Goal: Transaction & Acquisition: Register for event/course

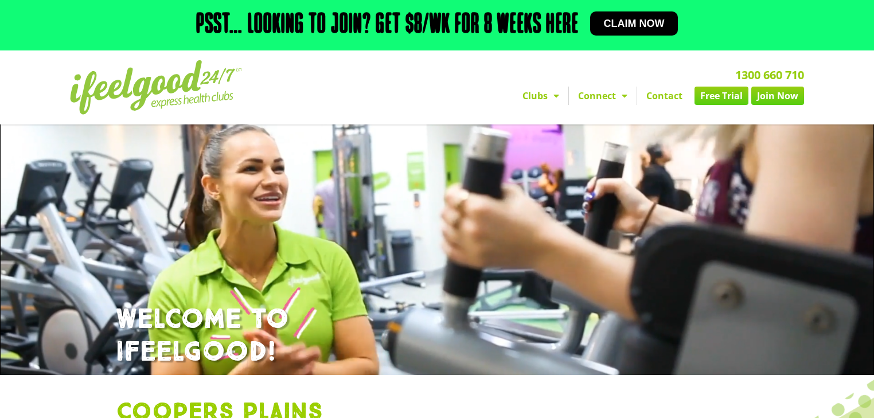
click at [714, 92] on link "Free Trial" at bounding box center [721, 96] width 54 height 18
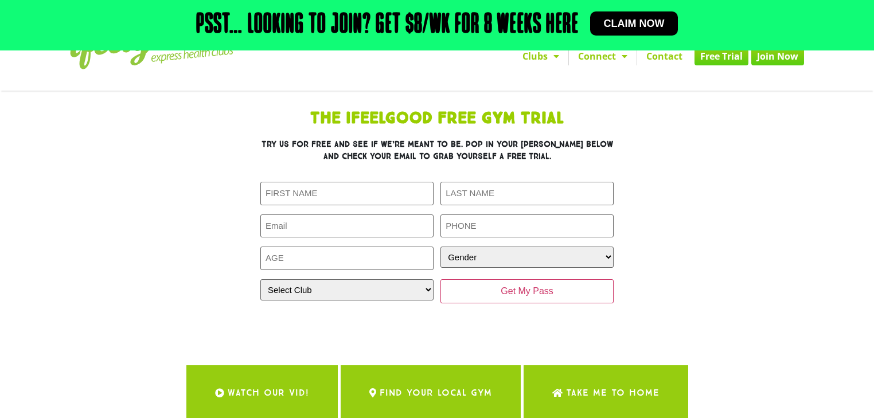
scroll to position [46, 0]
click at [311, 193] on input "First Name (Required)" at bounding box center [346, 193] width 173 height 24
type input "Gemma"
type input "Schuch"
type input "gemma.schuch@gmail.com"
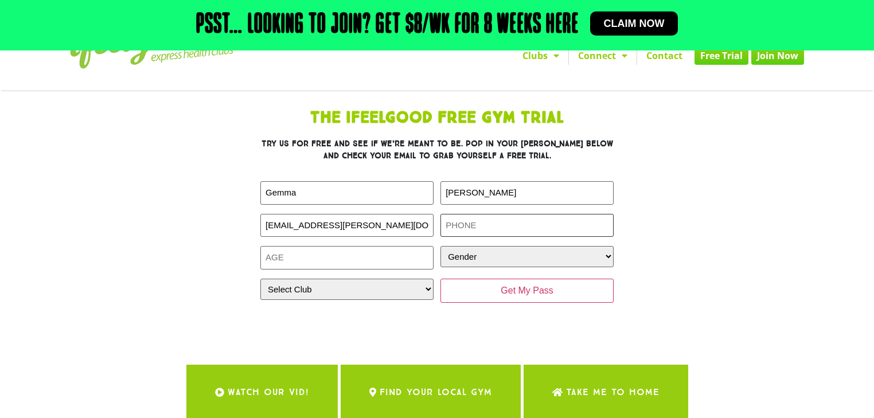
type input "0422185633"
drag, startPoint x: 322, startPoint y: 225, endPoint x: 252, endPoint y: 232, distance: 69.7
click at [252, 232] on div "The IfeelGood Free Gym Trial Try us for free and see if we’re meant to be. Pop …" at bounding box center [437, 217] width 516 height 226
type input "[EMAIL_ADDRESS][DOMAIN_NAME]"
click at [279, 266] on input "Age (Required)" at bounding box center [346, 258] width 173 height 24
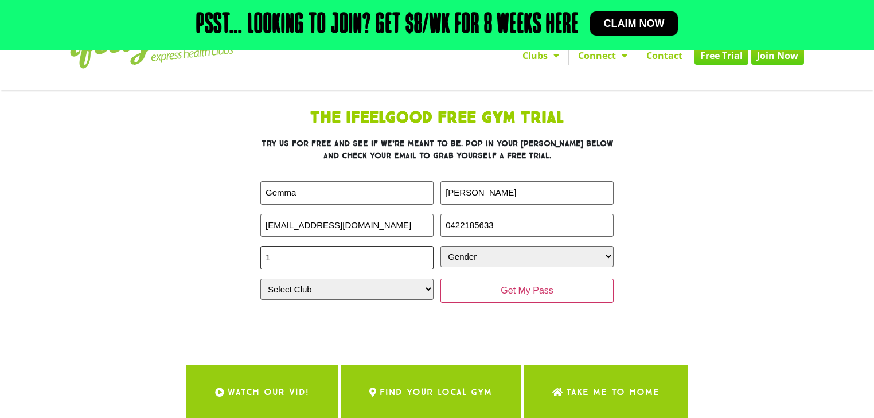
type input "1"
click at [426, 253] on input "1" at bounding box center [346, 258] width 173 height 24
type input "43"
click at [506, 257] on select "Gender Male Female" at bounding box center [526, 256] width 173 height 21
select select "Female"
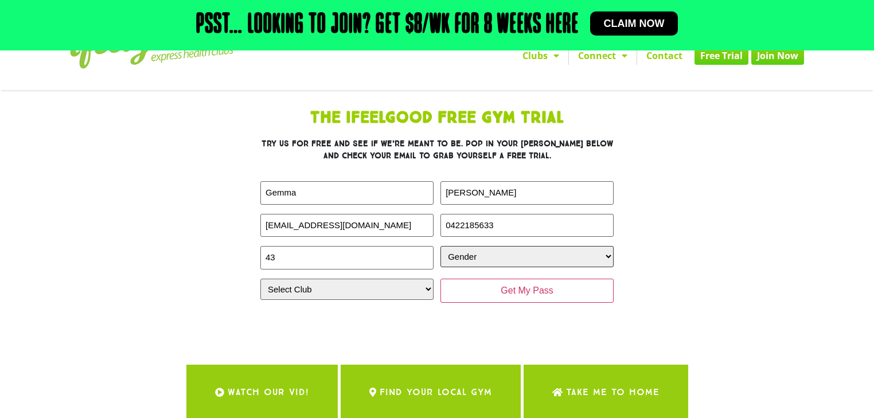
click at [440, 246] on select "Gender Male Female" at bounding box center [526, 256] width 173 height 21
click at [353, 290] on select "Select Club Alexandra Hills Calamvale Coopers Plains Middle Park Oxenford Oxley…" at bounding box center [346, 289] width 173 height 21
select select "Coopers Plains"
click at [260, 279] on select "Select Club Alexandra Hills Calamvale Coopers Plains Middle Park Oxenford Oxley…" at bounding box center [346, 289] width 173 height 21
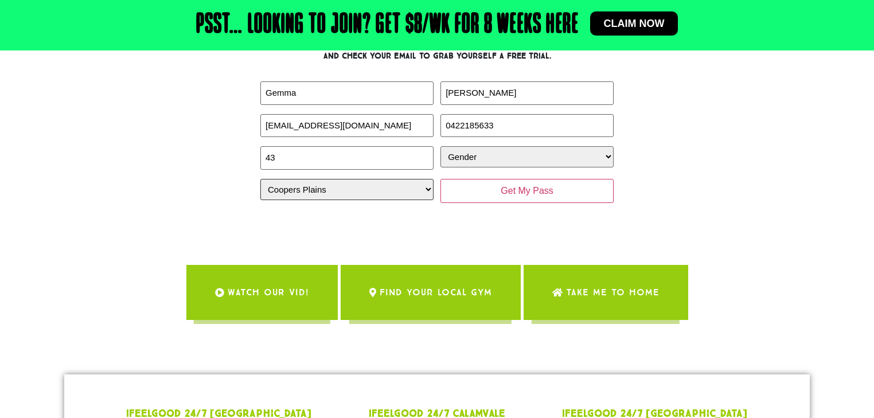
scroll to position [149, 0]
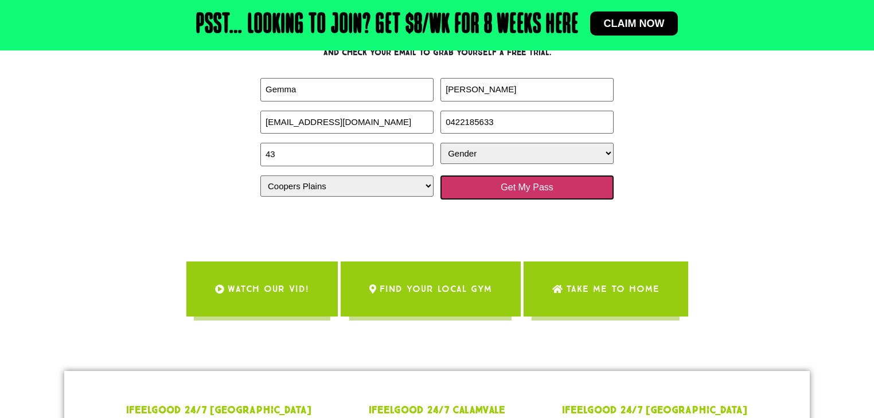
click at [554, 186] on input "Get My Pass" at bounding box center [526, 187] width 173 height 24
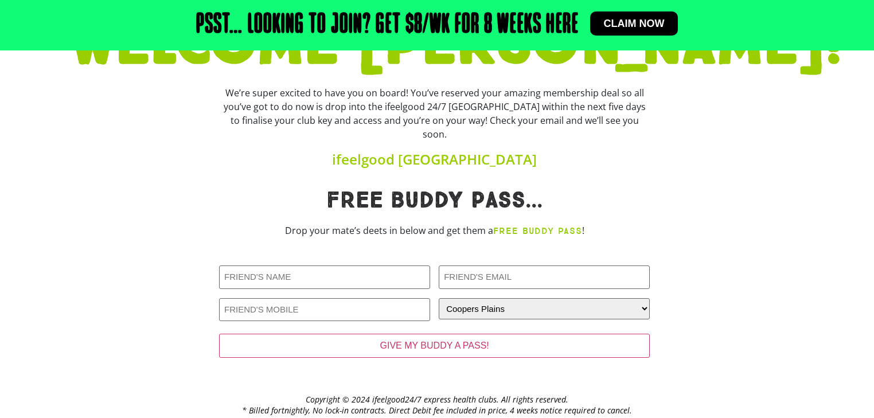
scroll to position [142, 0]
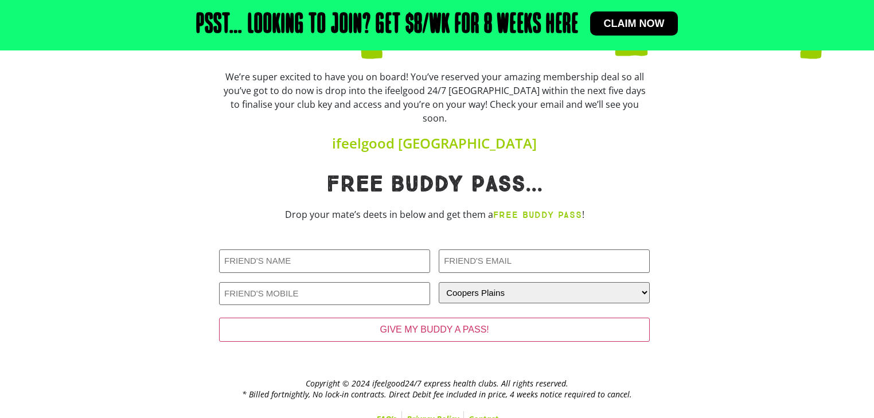
click at [620, 23] on span "Claim now" at bounding box center [634, 23] width 61 height 10
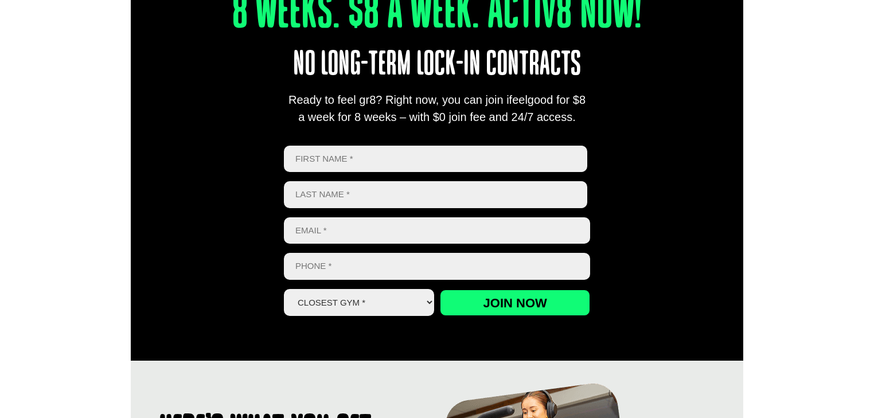
scroll to position [470, 0]
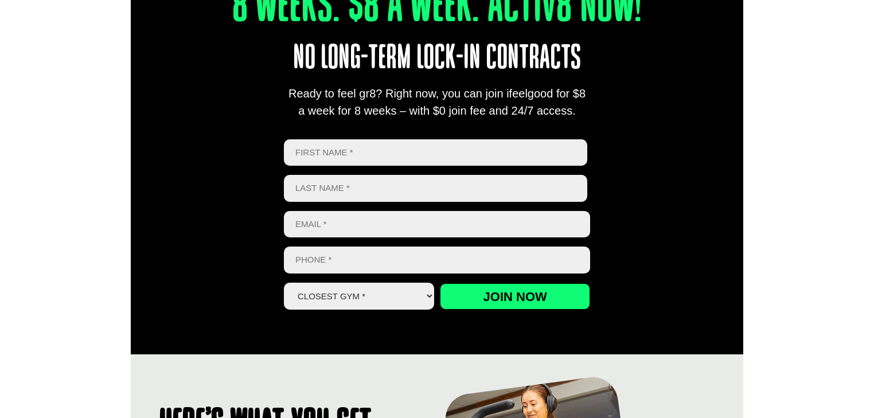
click at [316, 154] on input "First" at bounding box center [435, 152] width 303 height 27
type input "Gemma"
click at [309, 188] on input "Last name" at bounding box center [435, 188] width 303 height 27
type input "schuch"
click at [313, 225] on input "Email *" at bounding box center [437, 224] width 306 height 27
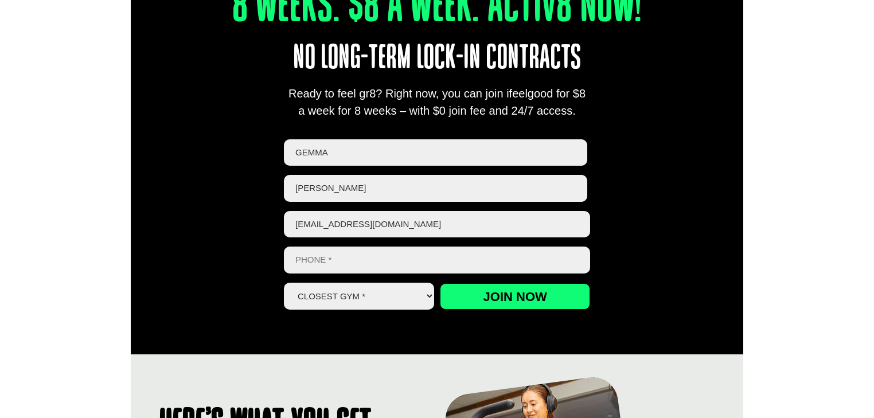
type input "[EMAIL_ADDRESS][DOMAIN_NAME]"
click at [325, 263] on input "Phone *" at bounding box center [437, 259] width 306 height 27
type input "0406052881"
click at [310, 297] on select "Closest Gym * Alexandra Hills Calamvale Coopers Plains Middle Park Oxley Park R…" at bounding box center [359, 296] width 150 height 27
select select "Coopers Plains"
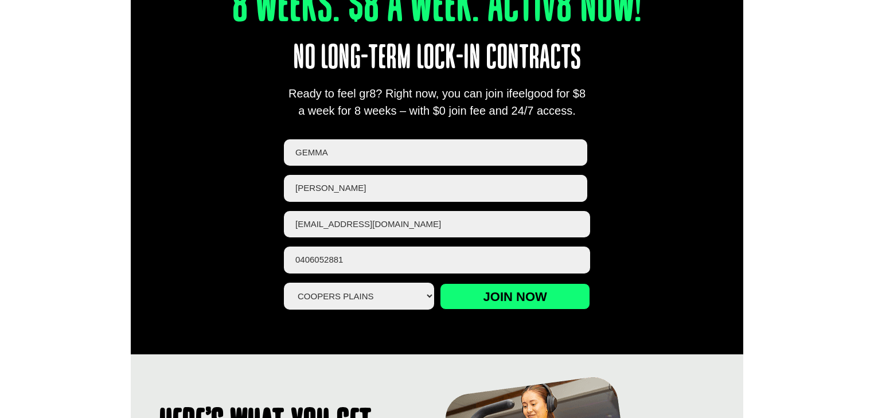
click at [284, 283] on select "Closest Gym * Alexandra Hills Calamvale Coopers Plains Middle Park Oxley Park R…" at bounding box center [359, 296] width 150 height 27
click at [507, 304] on input "Join now" at bounding box center [515, 296] width 150 height 26
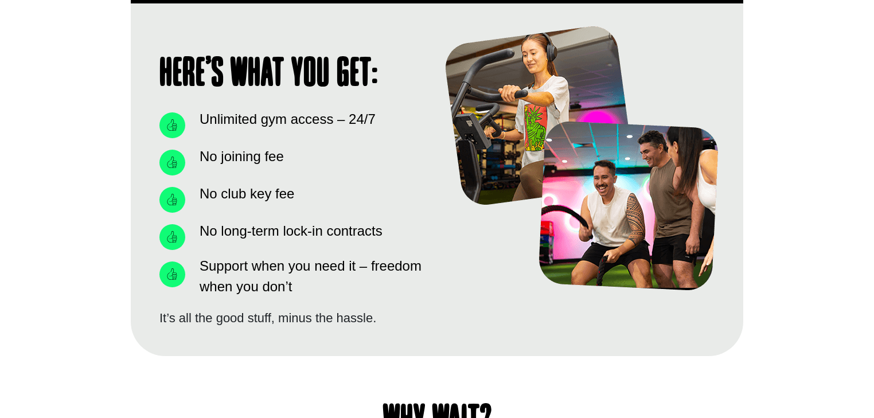
scroll to position [825, 0]
